Goal: Find specific page/section: Find specific page/section

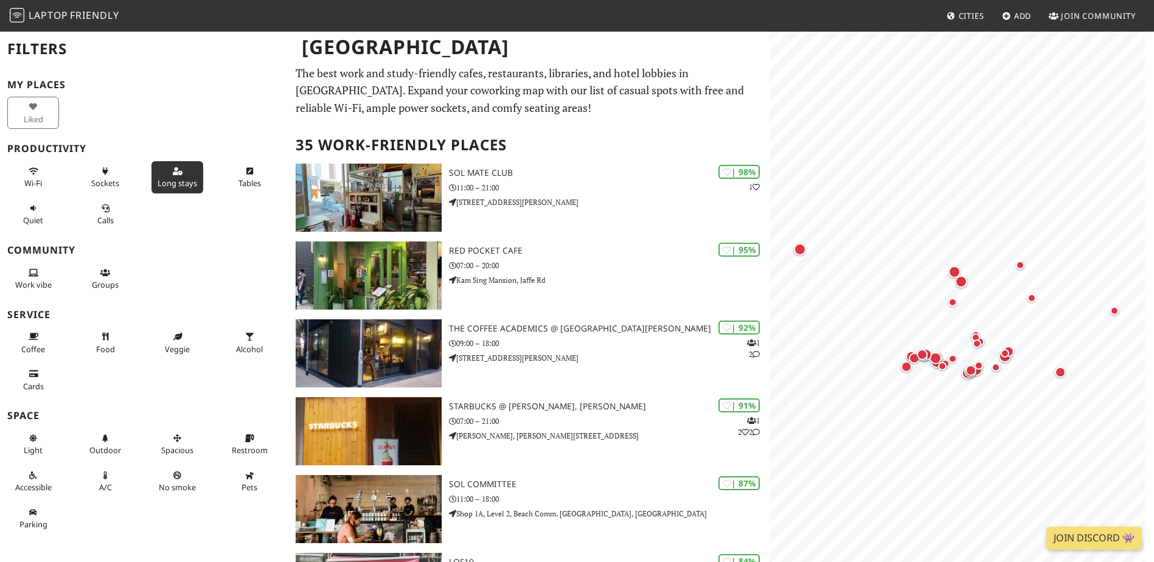
click at [159, 183] on span "Long stays" at bounding box center [178, 183] width 40 height 11
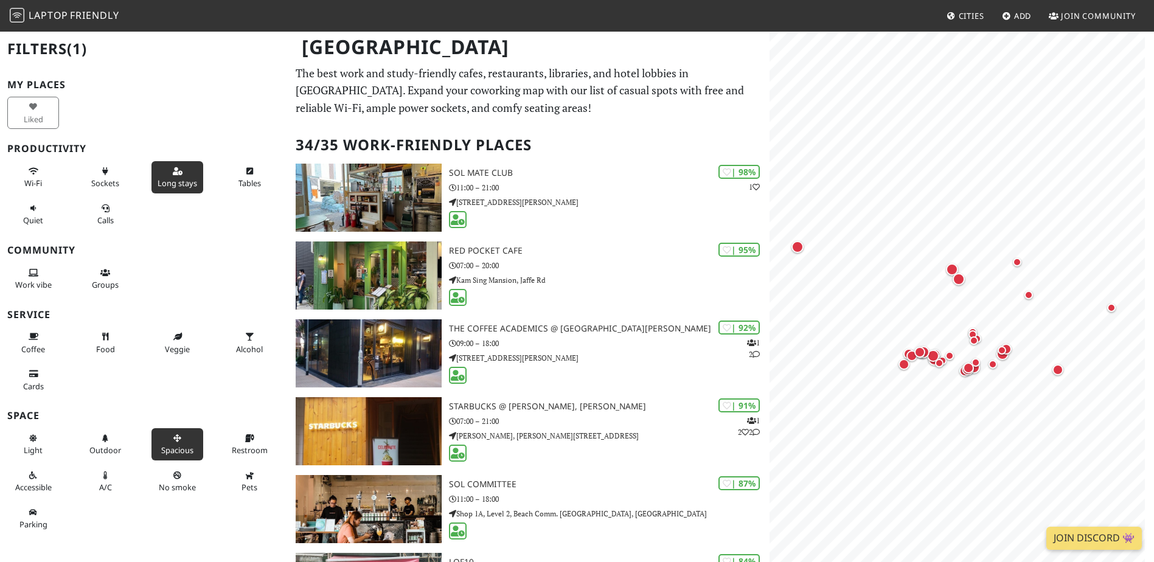
click at [182, 443] on button "Spacious" at bounding box center [177, 444] width 52 height 32
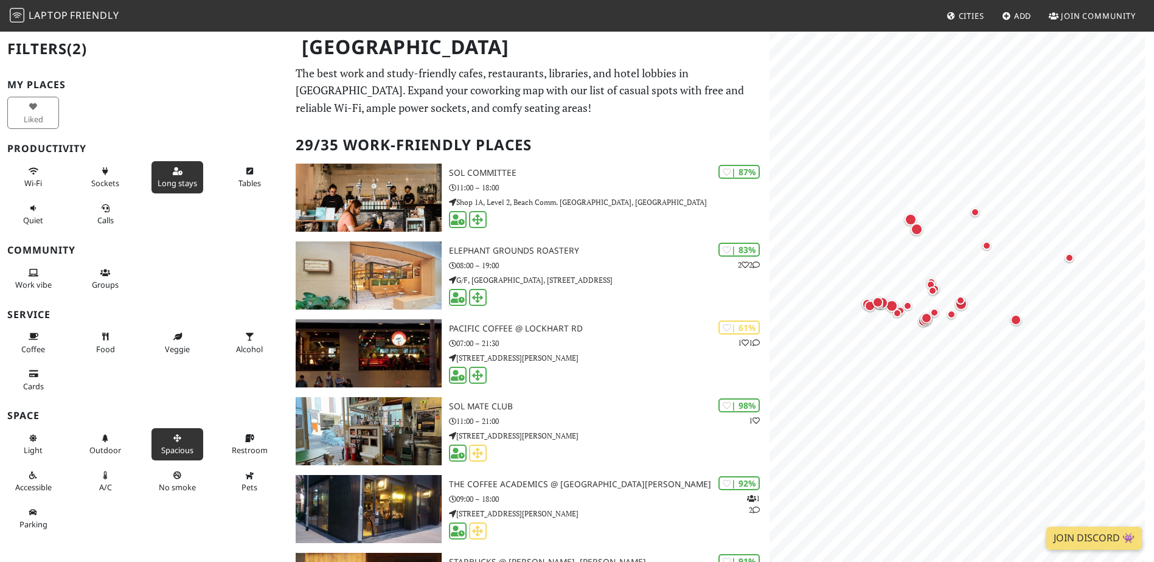
click at [181, 180] on span "Long stays" at bounding box center [178, 183] width 40 height 11
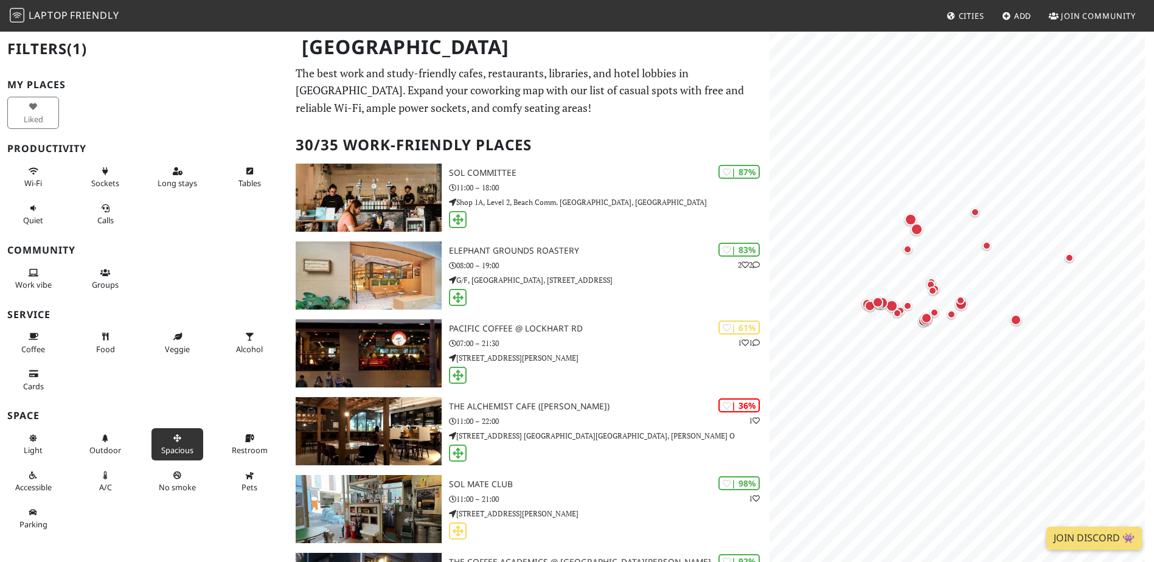
click at [165, 437] on button "Spacious" at bounding box center [177, 444] width 52 height 32
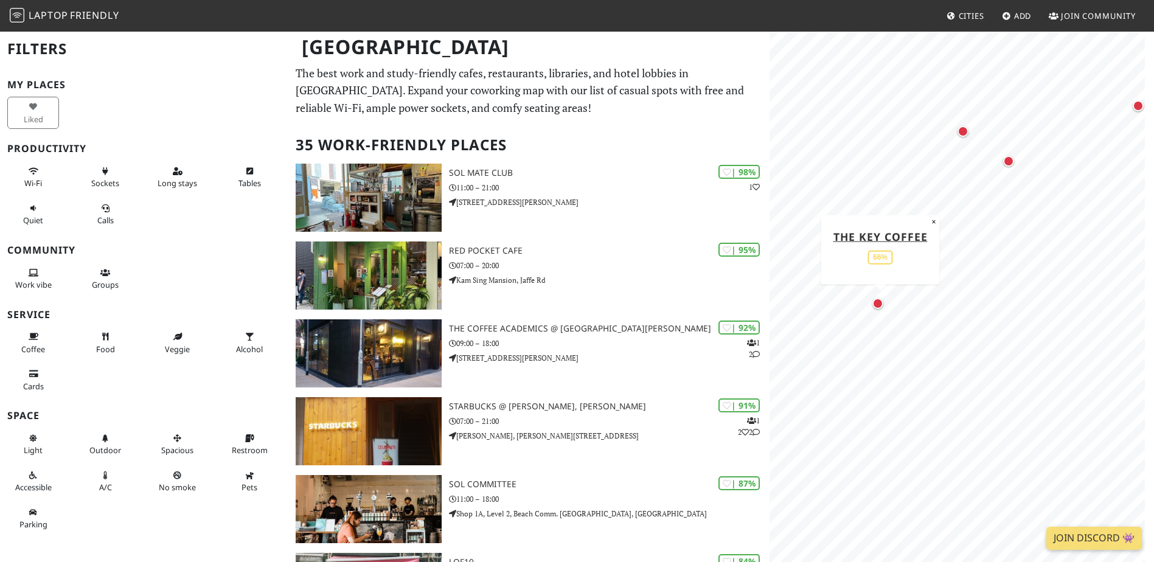
click at [879, 300] on div "Map marker" at bounding box center [877, 303] width 11 height 11
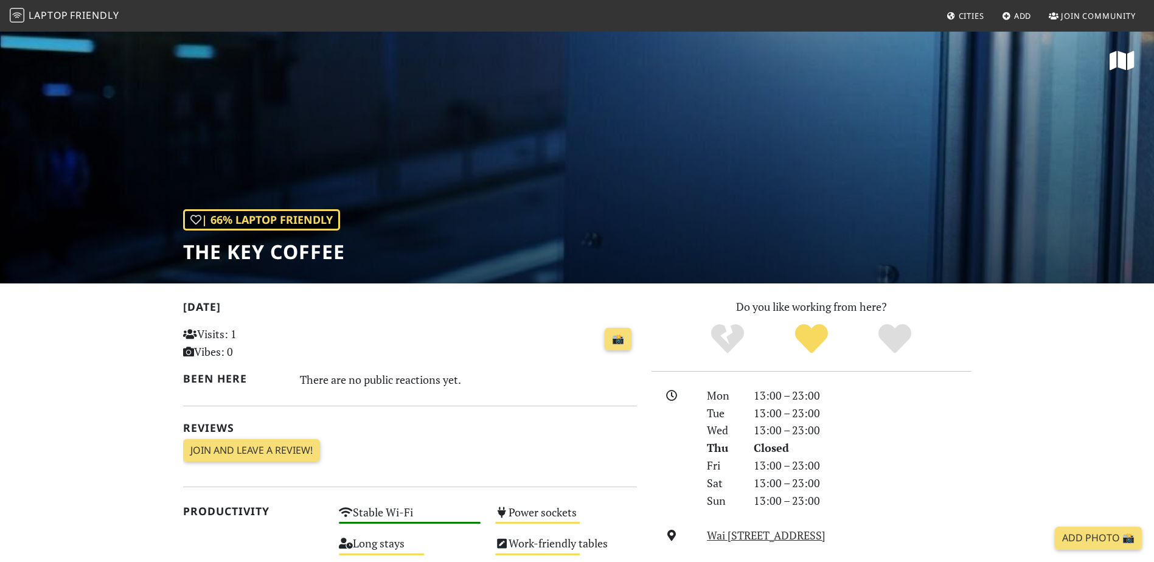
click at [289, 252] on h1 "THE KEY COFFEE" at bounding box center [264, 251] width 162 height 23
click at [288, 251] on h1 "THE KEY COFFEE" at bounding box center [264, 251] width 162 height 23
copy div "THE KEY COFFEE"
